Goal: Information Seeking & Learning: Find specific fact

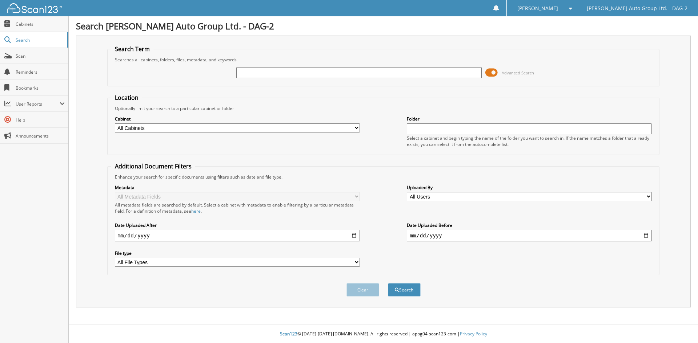
click at [273, 75] on input "text" at bounding box center [358, 72] width 245 height 11
type input "[DRIVERS_LICENSE_NUMBER] Alberta Ltd."
click at [388, 284] on button "Search" at bounding box center [404, 290] width 33 height 13
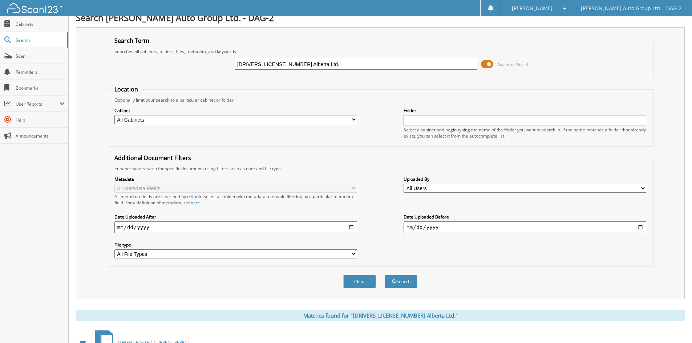
scroll to position [103, 0]
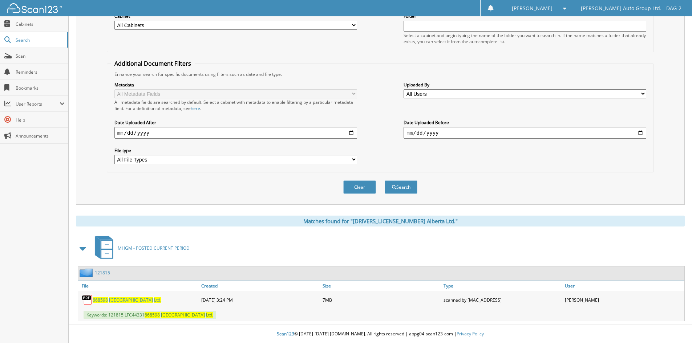
click at [120, 301] on span "Alberta" at bounding box center [131, 300] width 44 height 6
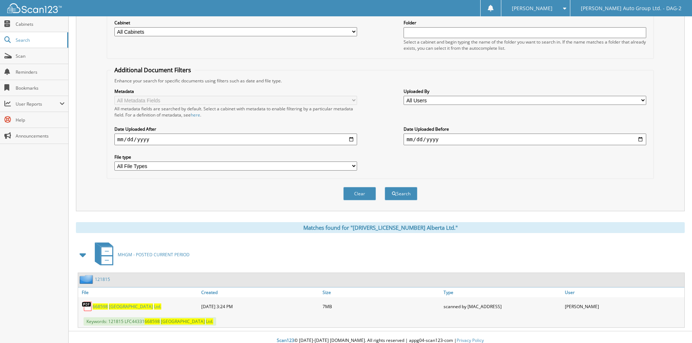
scroll to position [94, 0]
